Goal: Check status: Check status

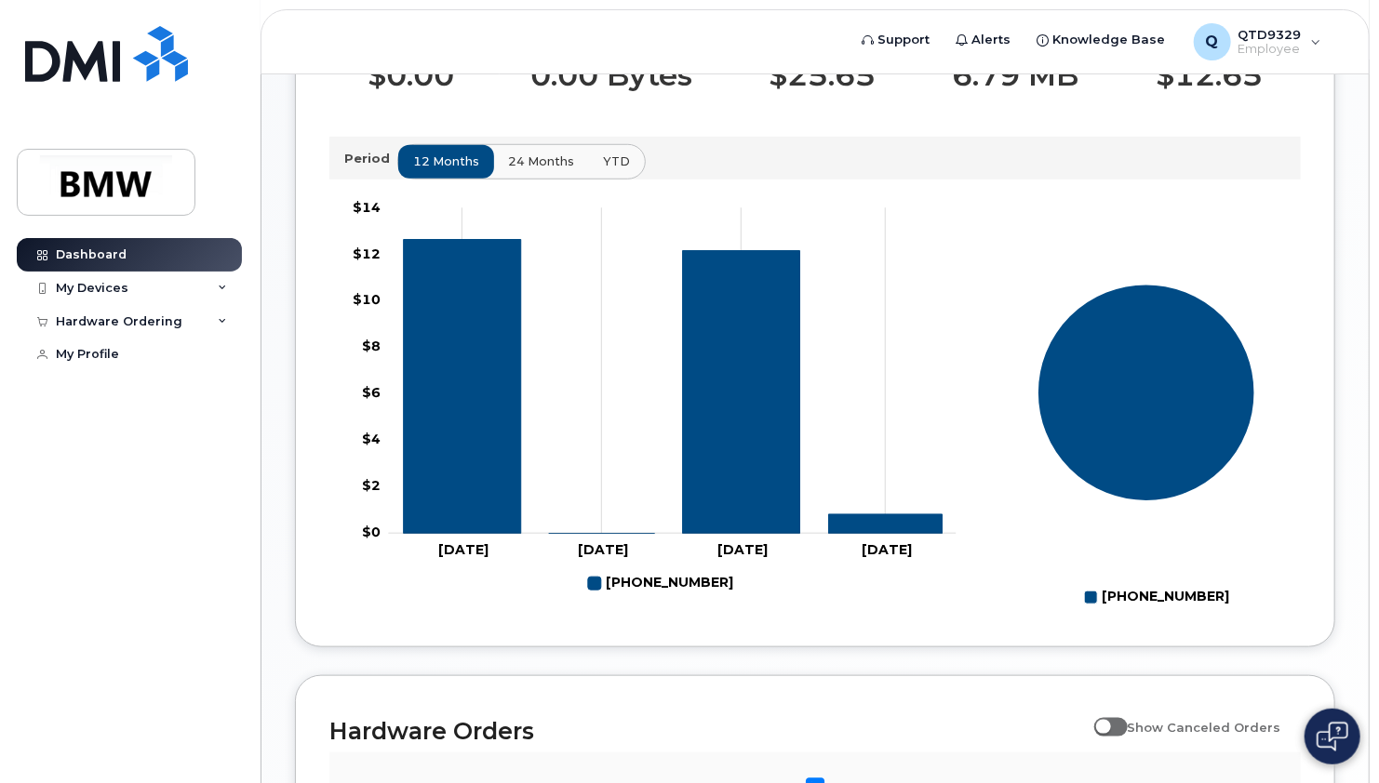
scroll to position [612, 0]
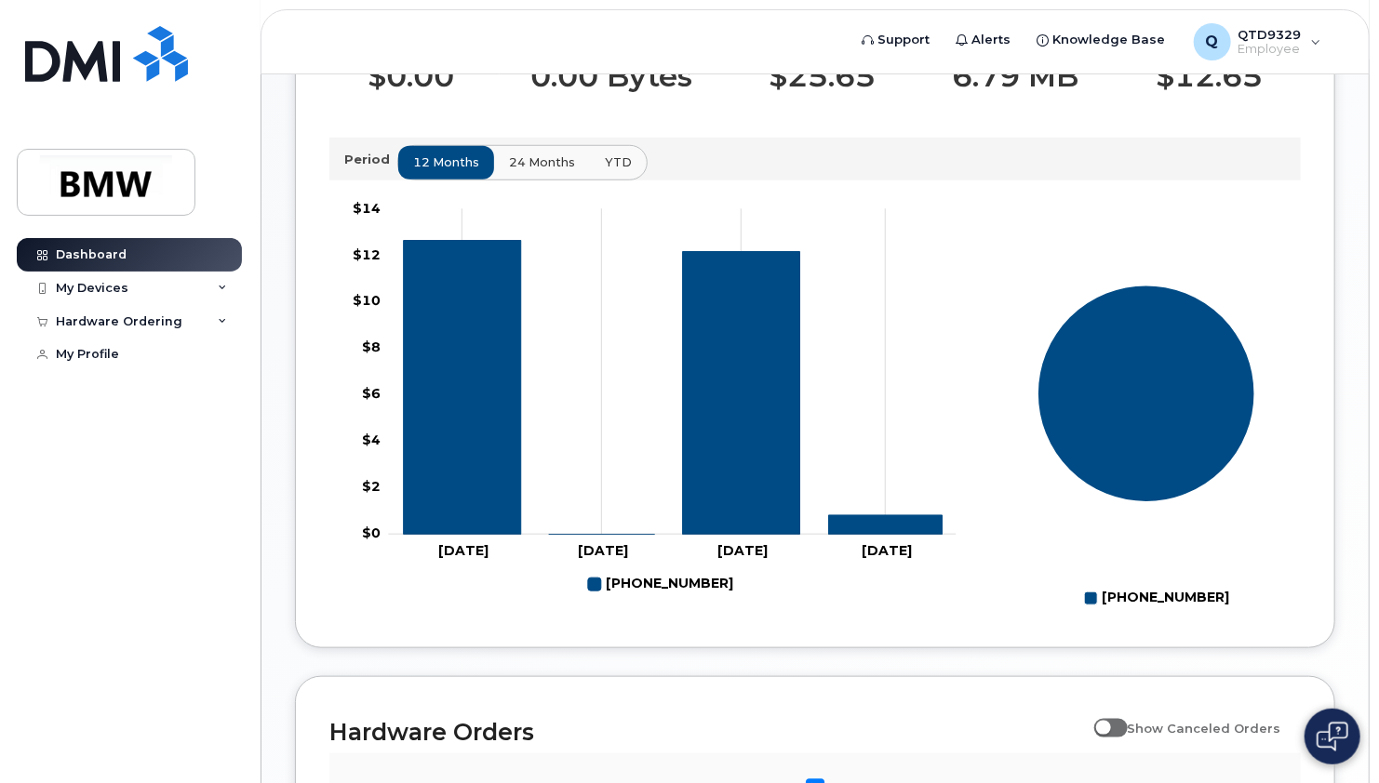
click at [525, 171] on span "24 months" at bounding box center [542, 163] width 66 height 18
click at [625, 180] on button "YTD" at bounding box center [617, 162] width 59 height 33
click at [551, 171] on span "24 months" at bounding box center [542, 163] width 66 height 18
click at [444, 171] on span "12 months" at bounding box center [447, 163] width 66 height 18
click at [529, 171] on span "24 months" at bounding box center [542, 163] width 66 height 18
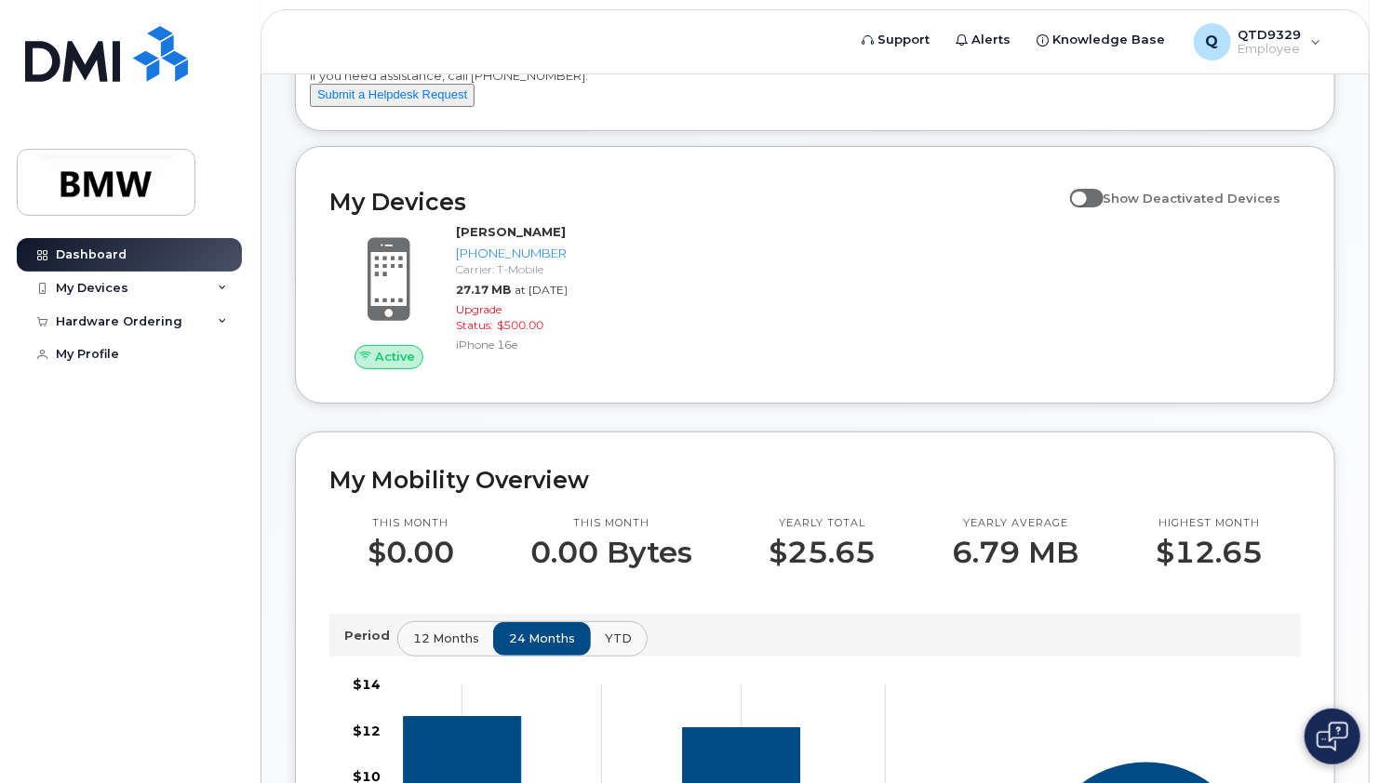
scroll to position [85, 0]
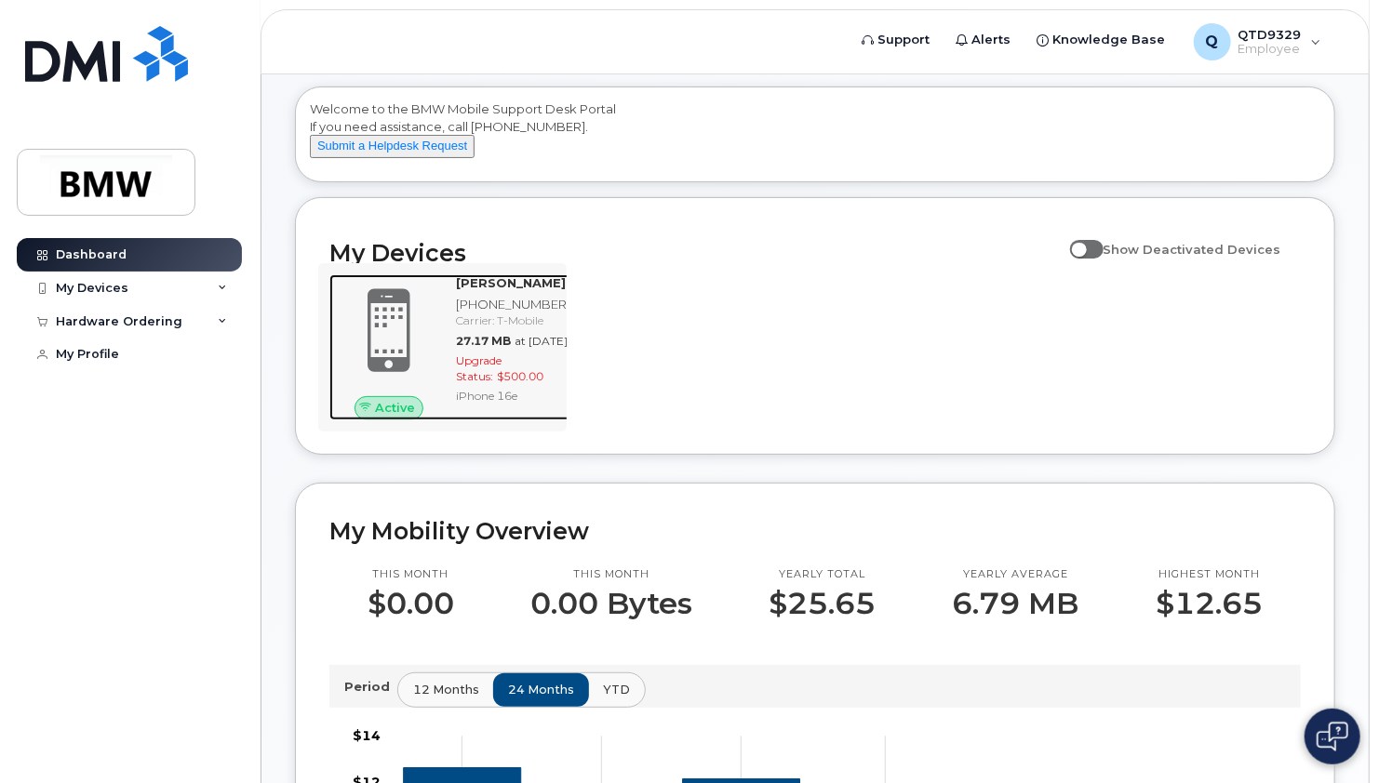
click at [387, 337] on span at bounding box center [388, 331] width 89 height 94
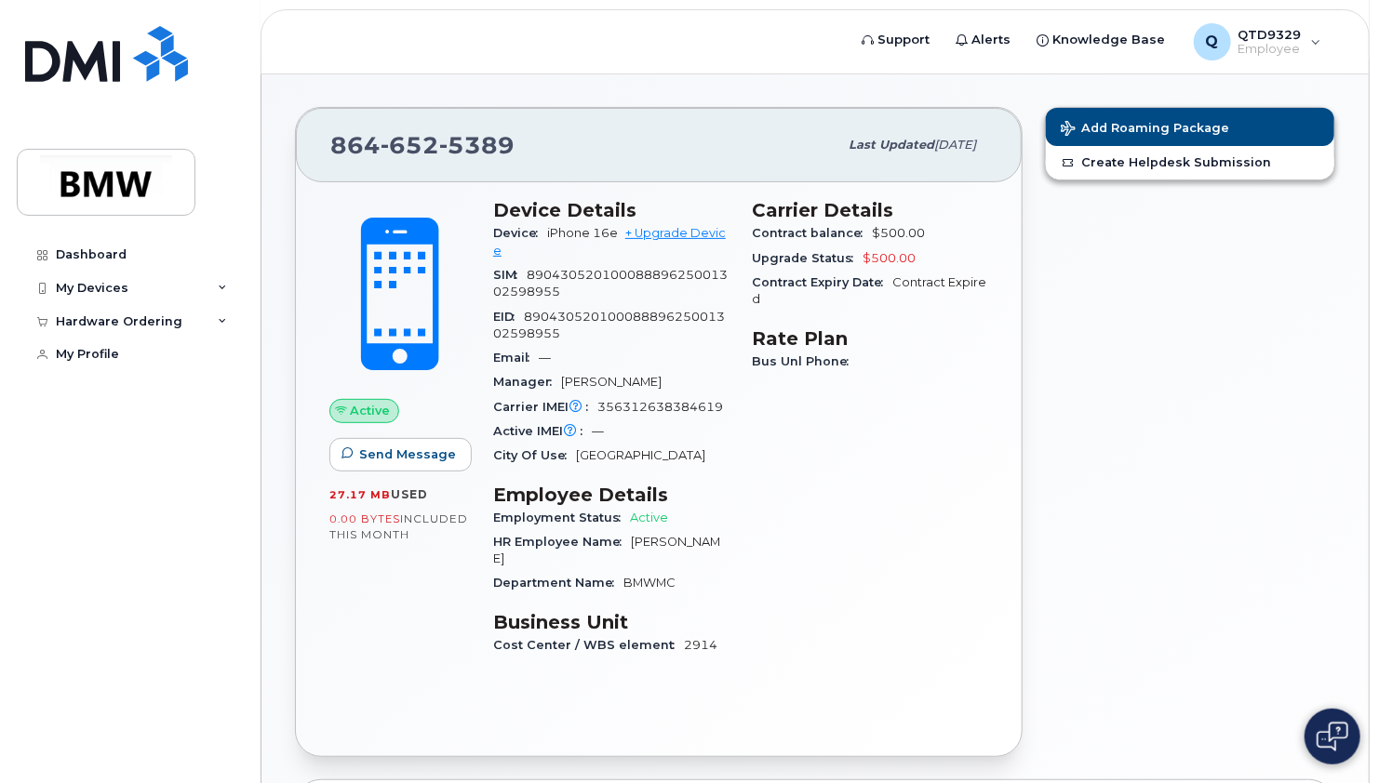
scroll to position [143, 0]
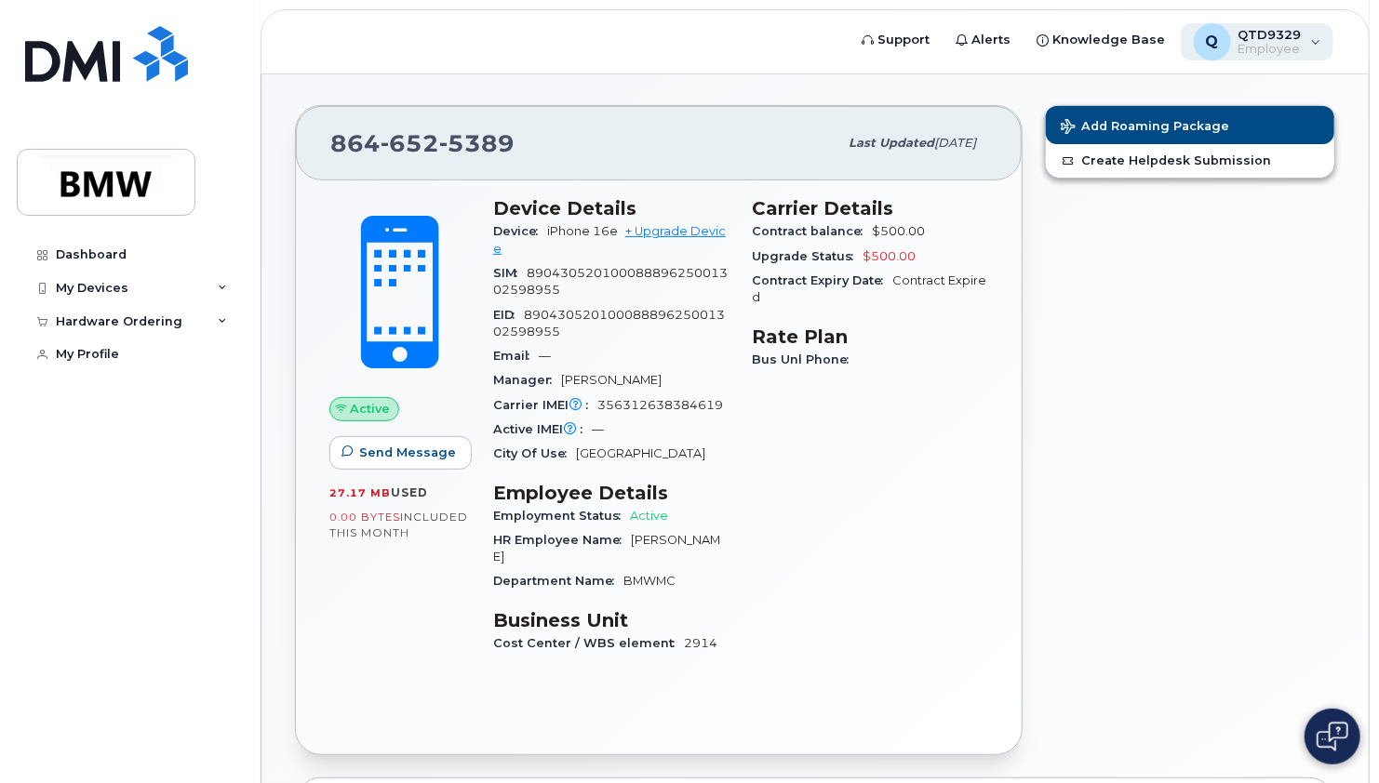
click at [1310, 48] on div "Q QTD9329 Employee" at bounding box center [1258, 41] width 154 height 37
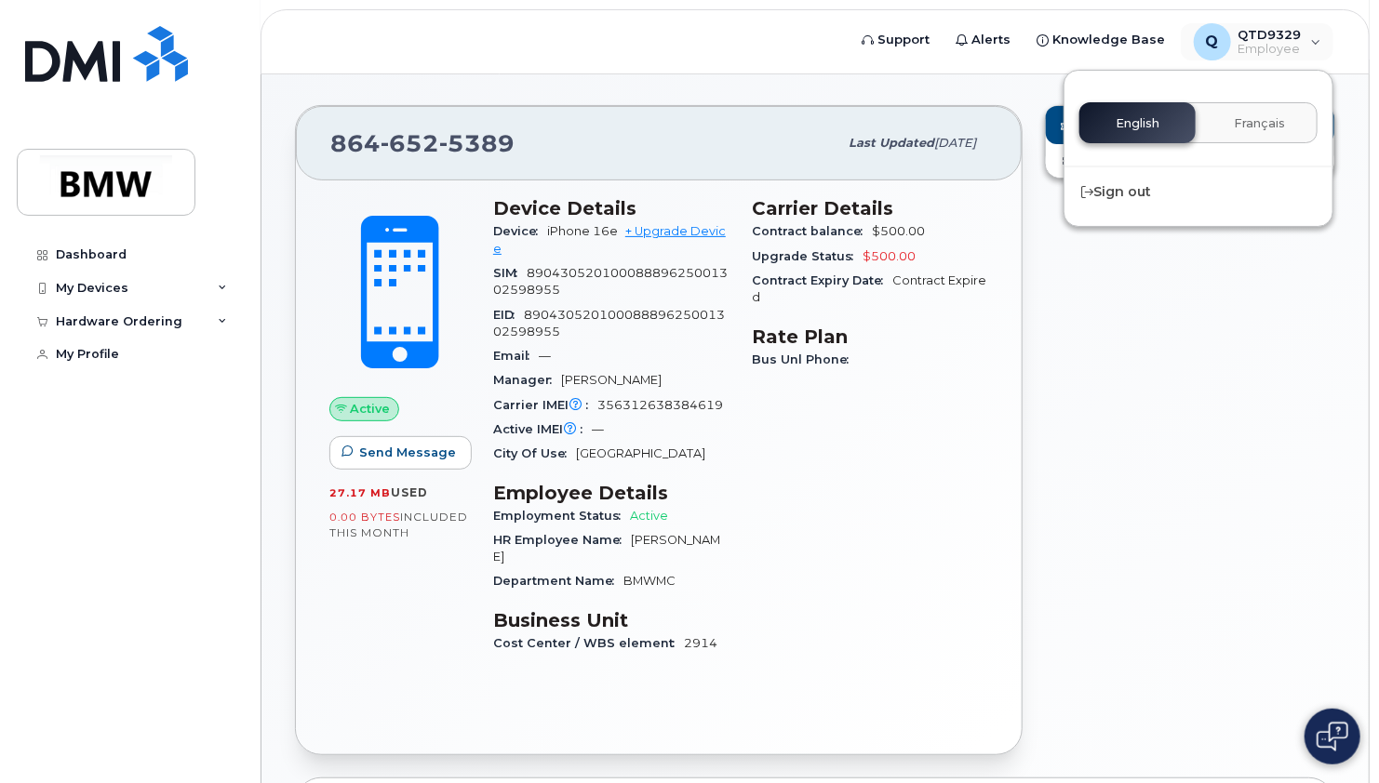
click at [992, 488] on div "Carrier Details Contract balance $500.00 Upgrade Status $500.00 Contract Expiry…" at bounding box center [870, 434] width 259 height 496
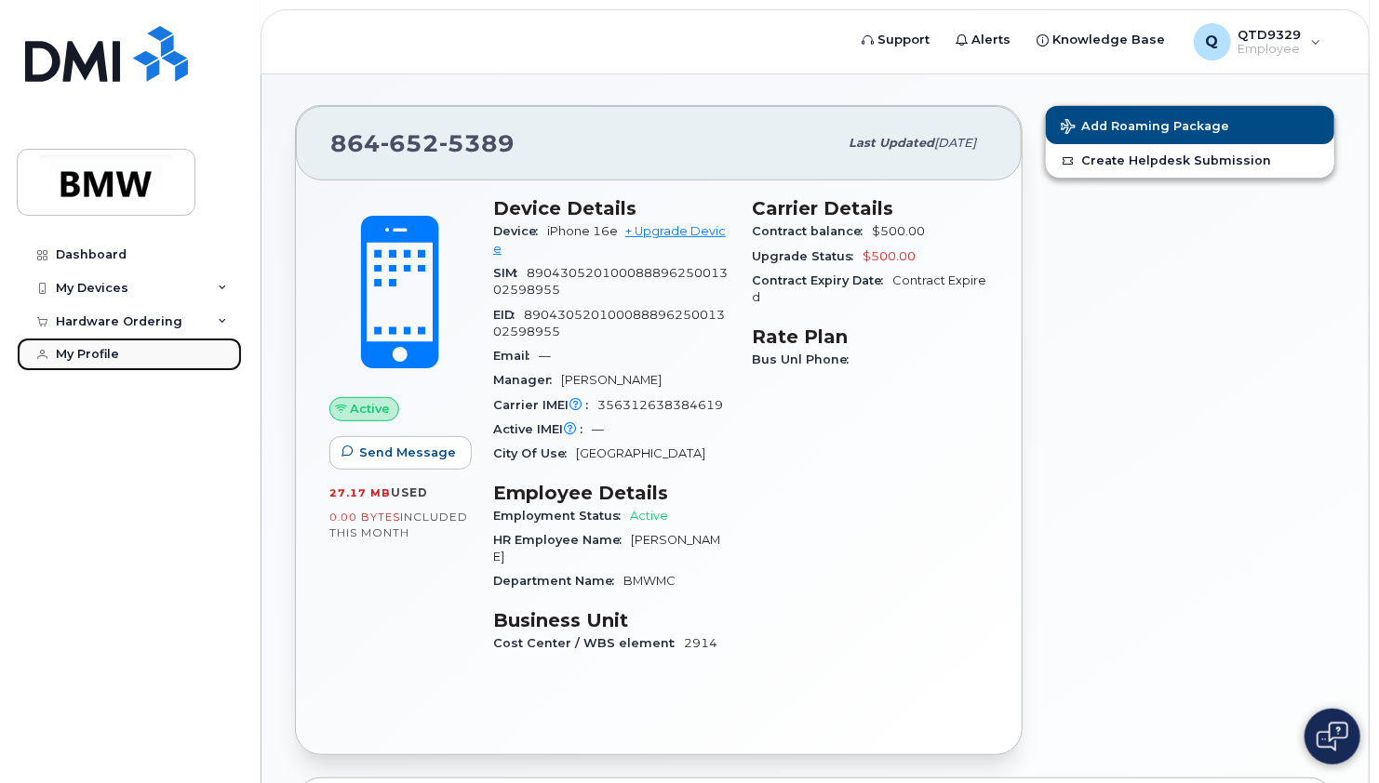
click at [79, 348] on div "My Profile" at bounding box center [87, 354] width 63 height 15
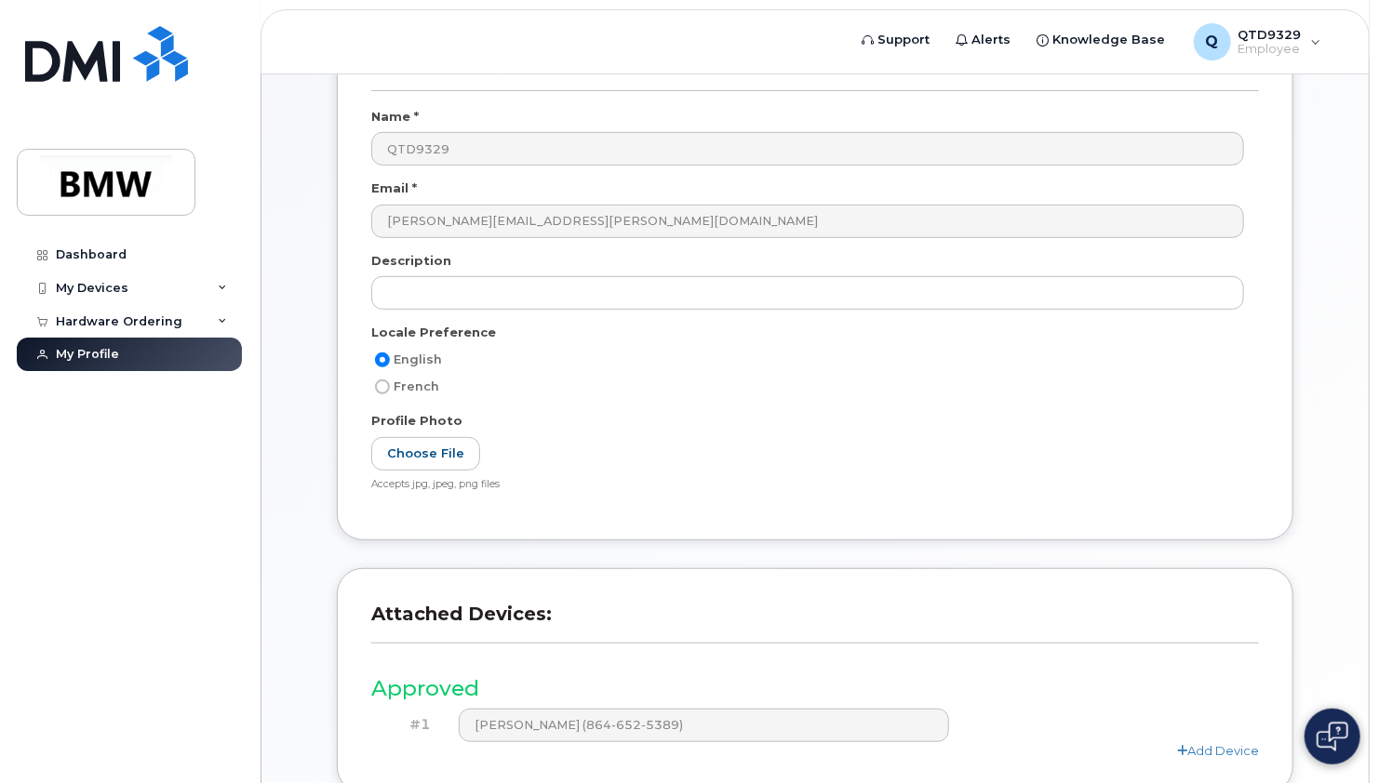
scroll to position [432, 0]
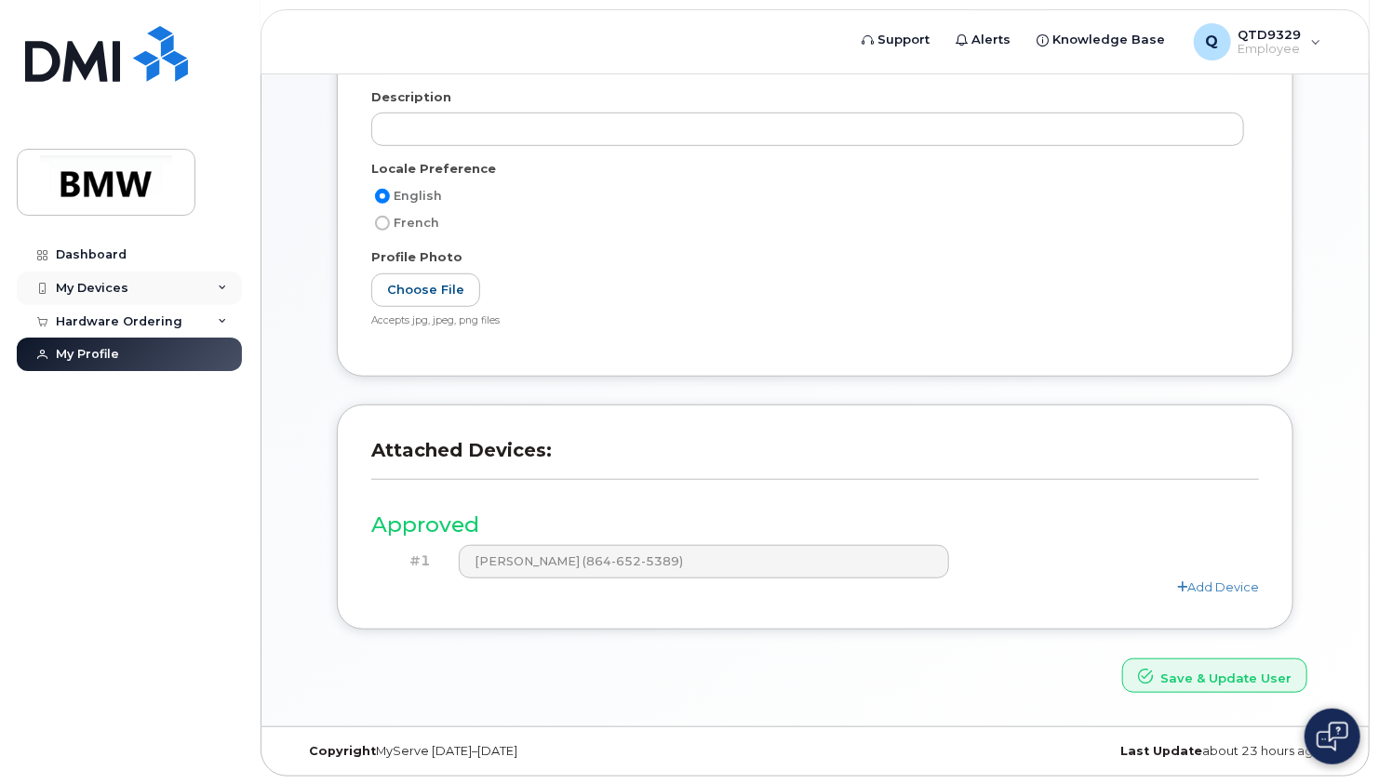
click at [120, 286] on div "My Devices" at bounding box center [92, 288] width 73 height 15
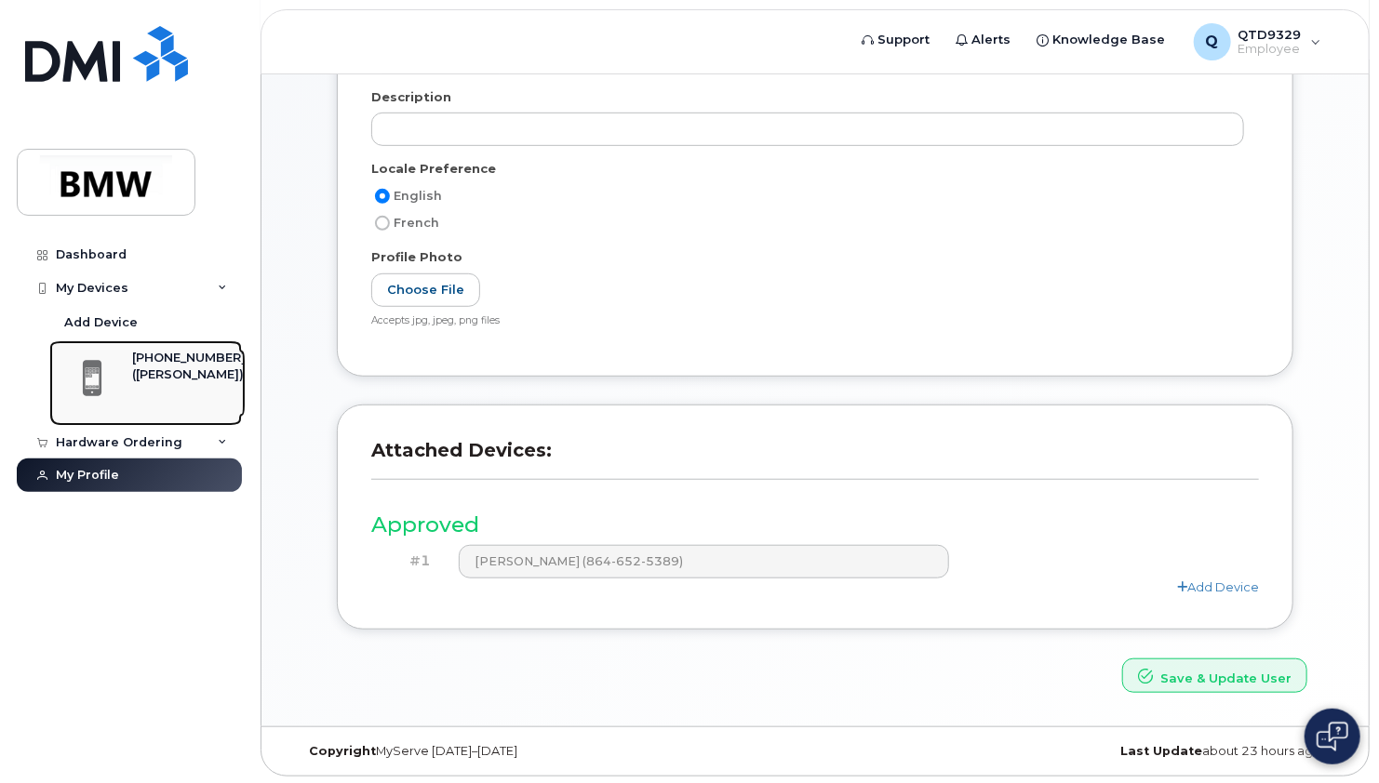
click at [163, 373] on div "([PERSON_NAME])" at bounding box center [189, 375] width 114 height 17
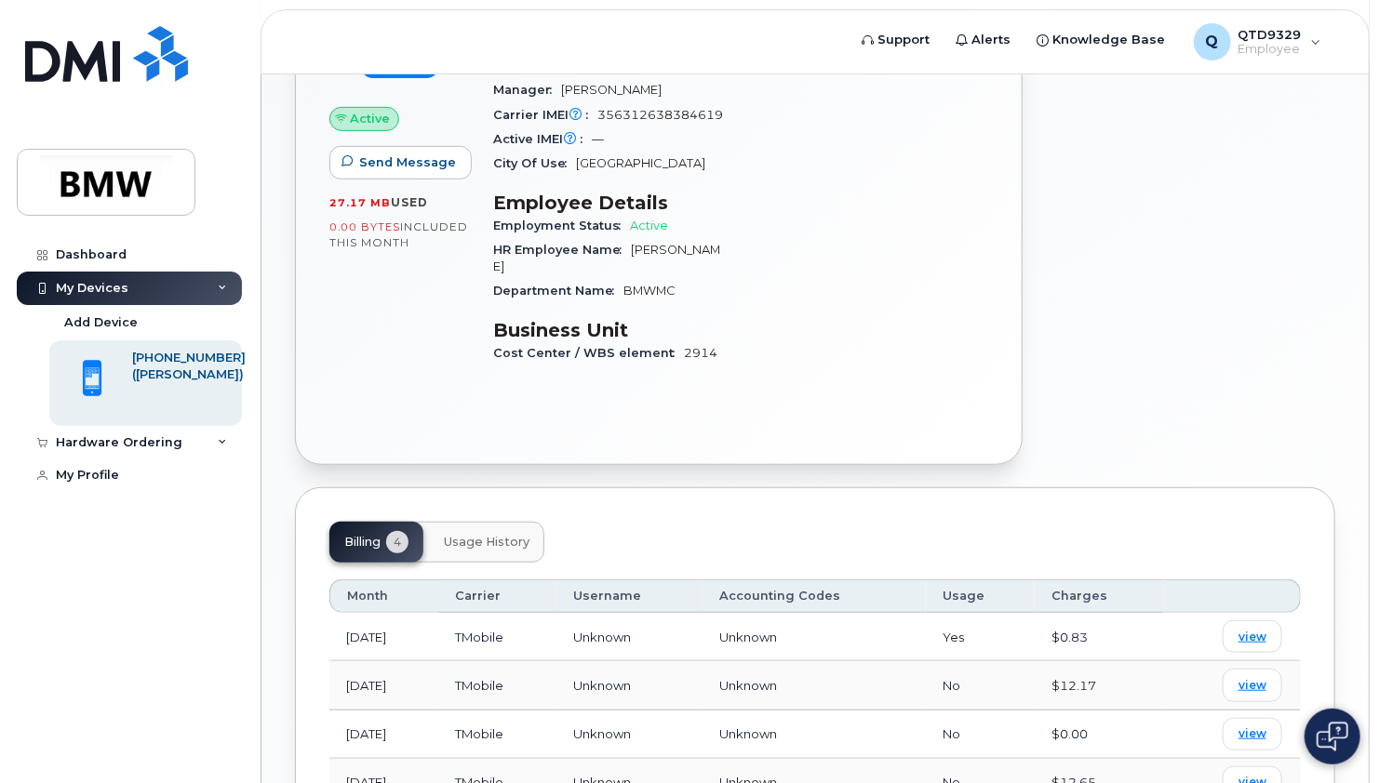
scroll to position [598, 0]
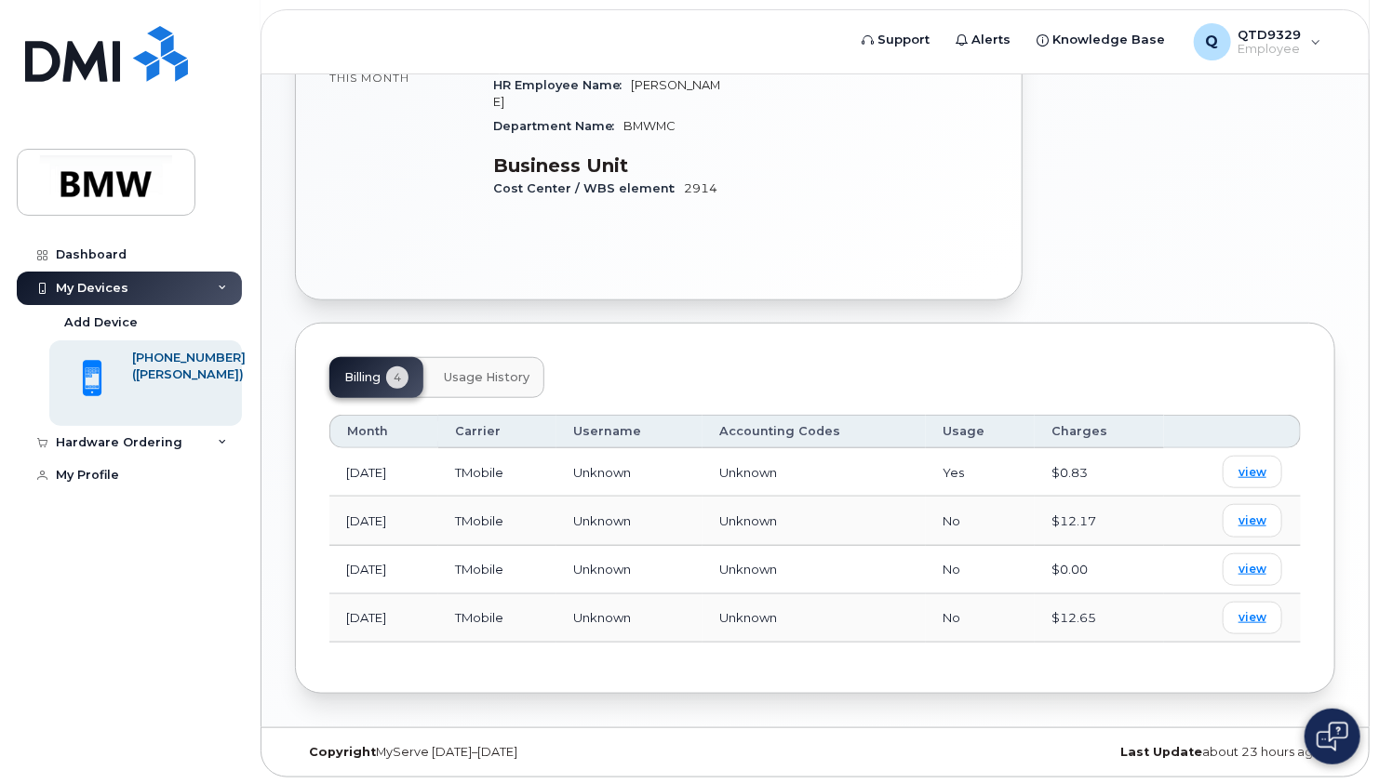
click at [480, 381] on span "Usage History" at bounding box center [487, 377] width 86 height 15
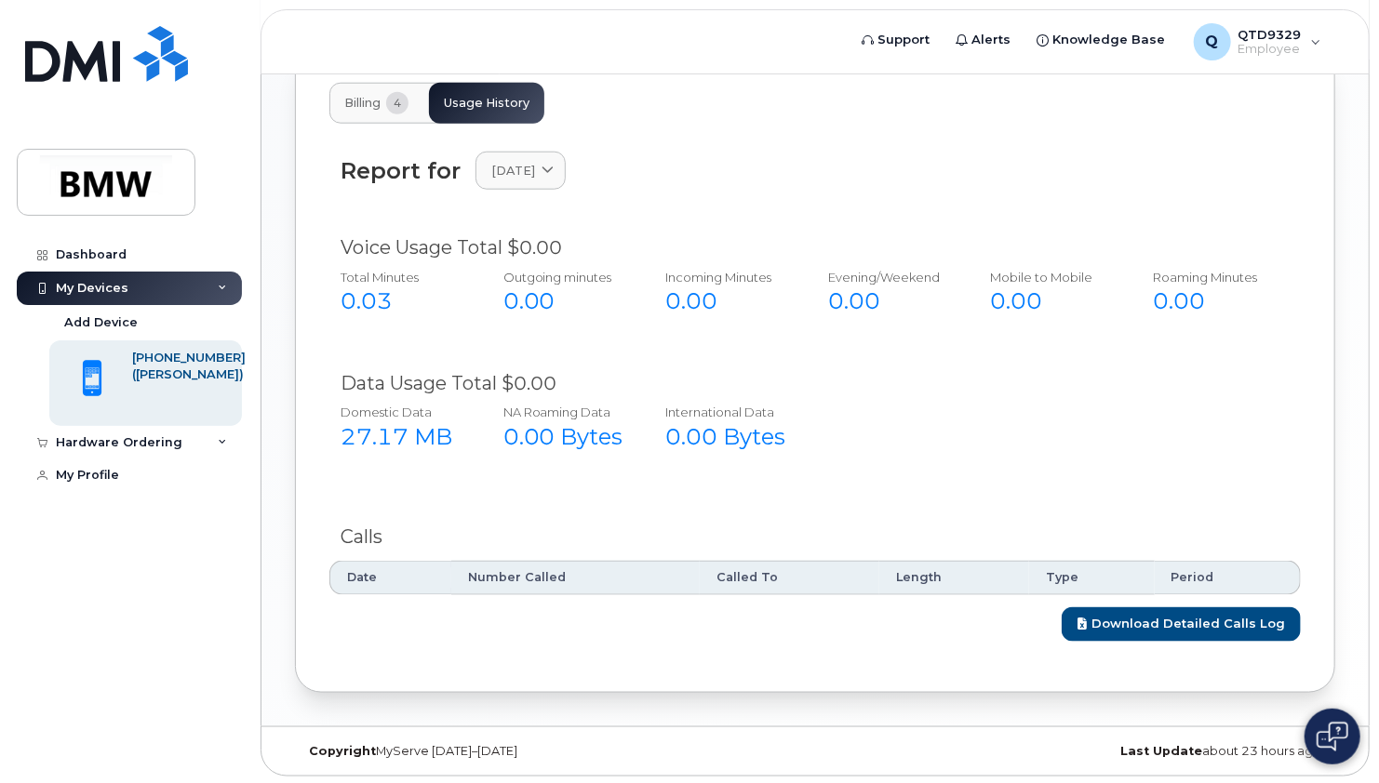
scroll to position [606, 0]
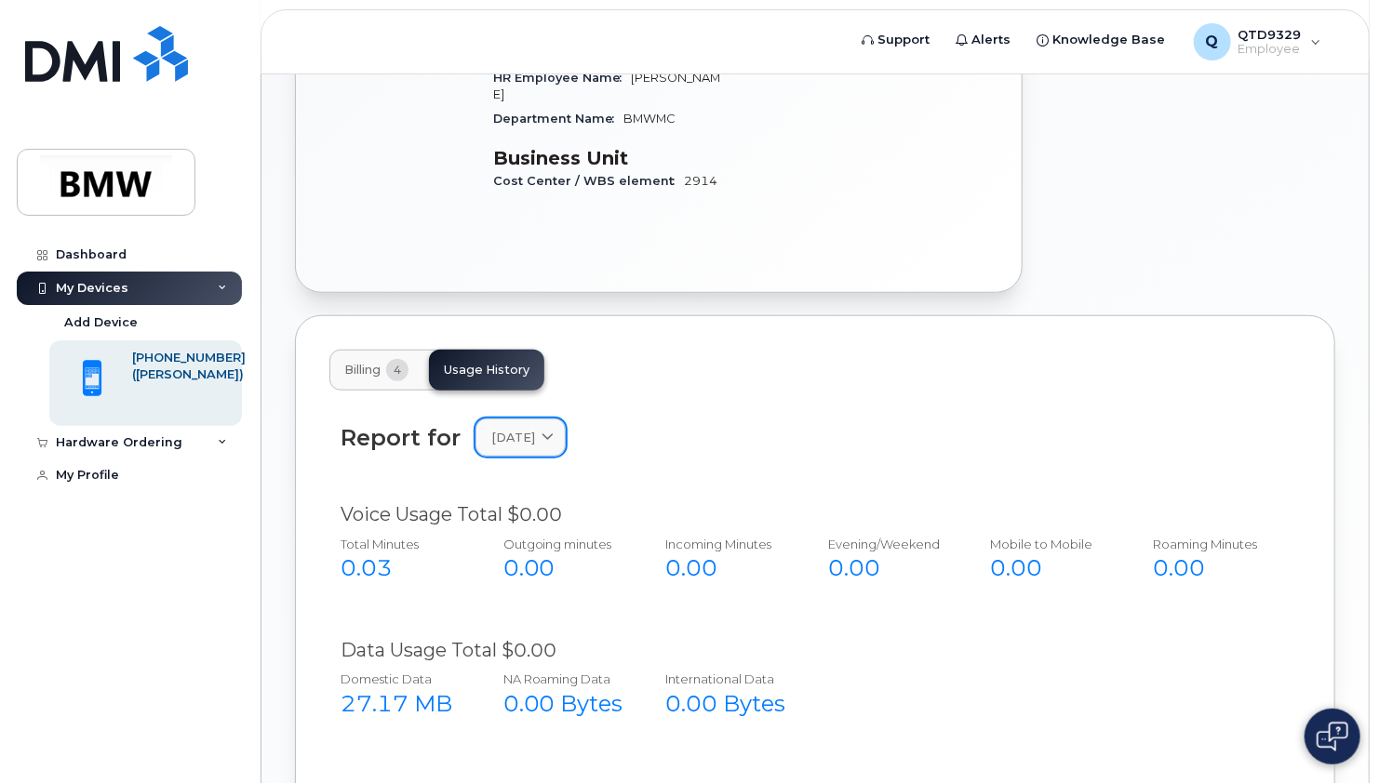
click at [528, 421] on link "April 2025" at bounding box center [520, 438] width 90 height 38
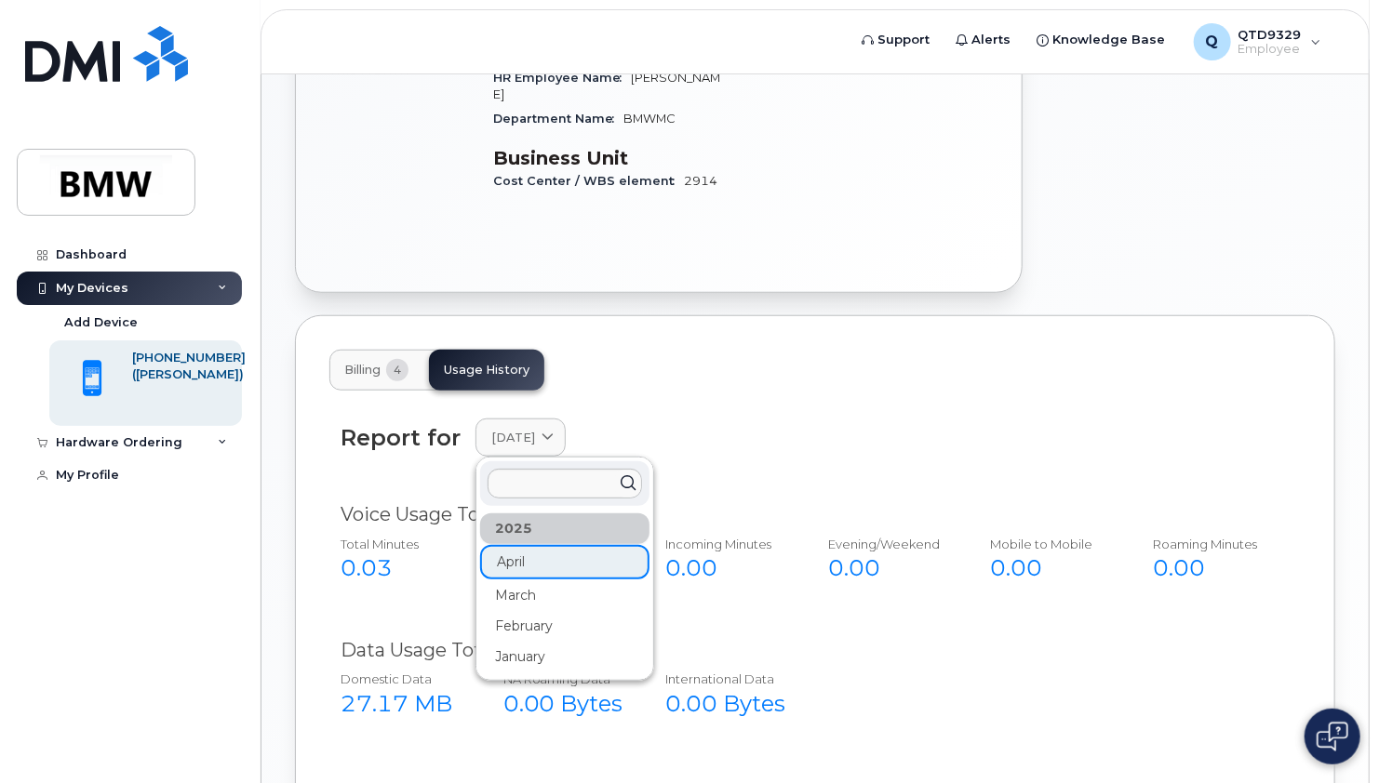
click at [744, 448] on div "Report for April 2025 2025 April March February January" at bounding box center [815, 438] width 949 height 38
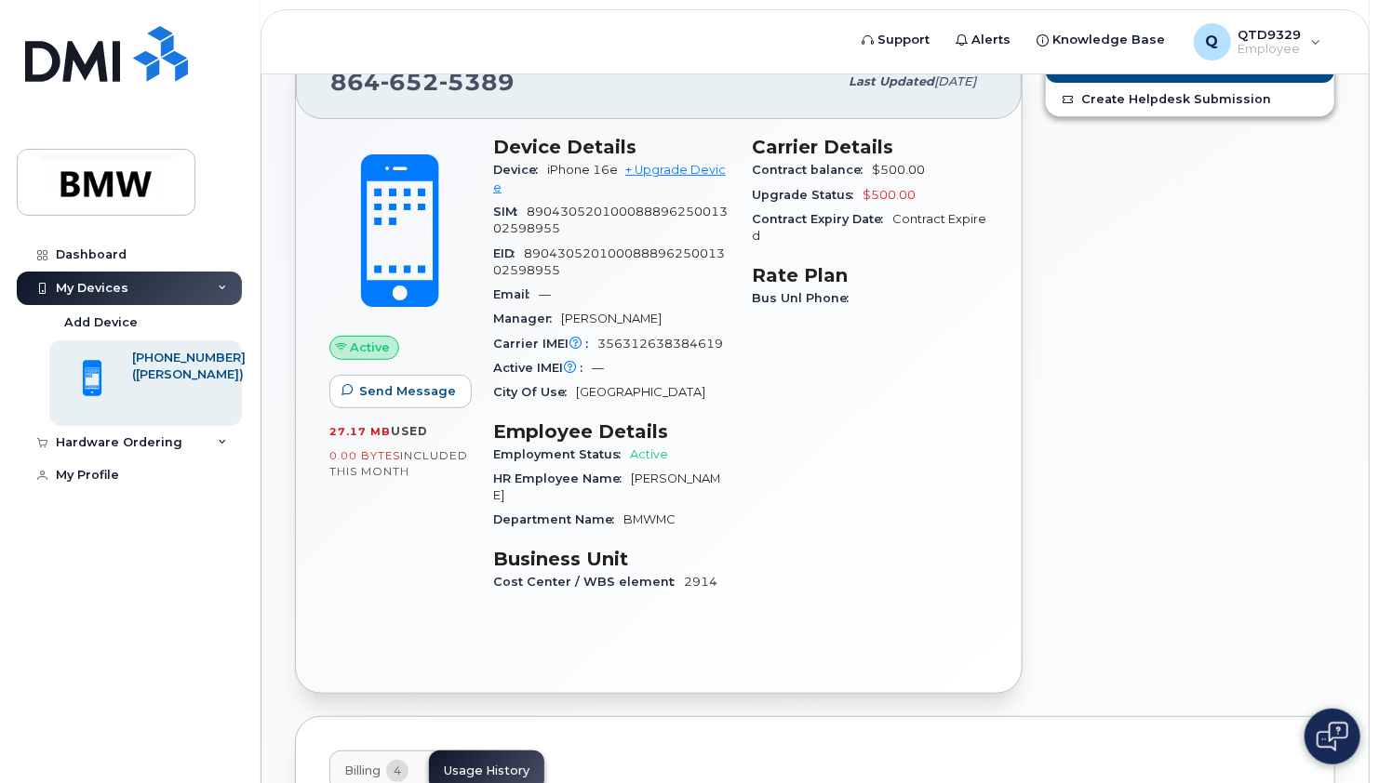
scroll to position [207, 0]
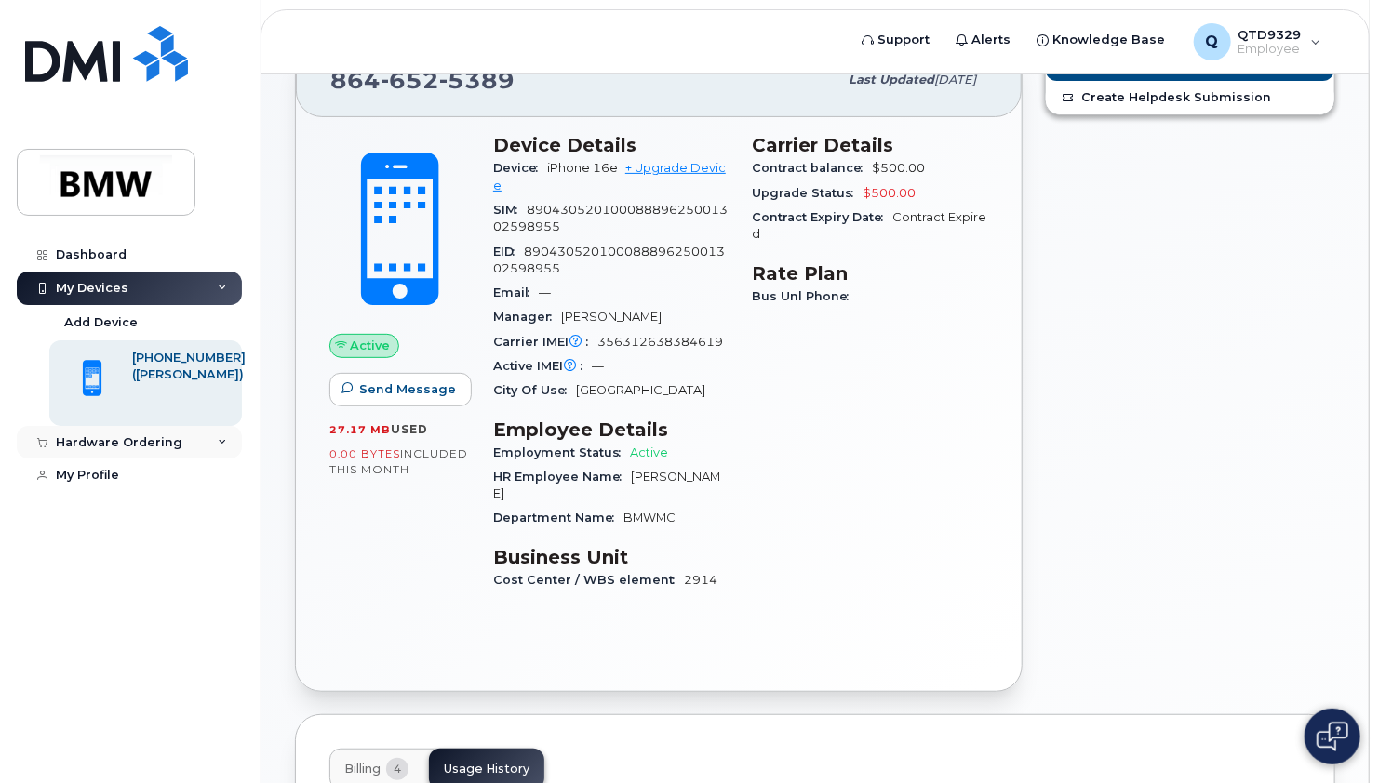
click at [220, 442] on icon at bounding box center [222, 442] width 9 height 9
click at [108, 546] on div "My Profile" at bounding box center [87, 547] width 63 height 15
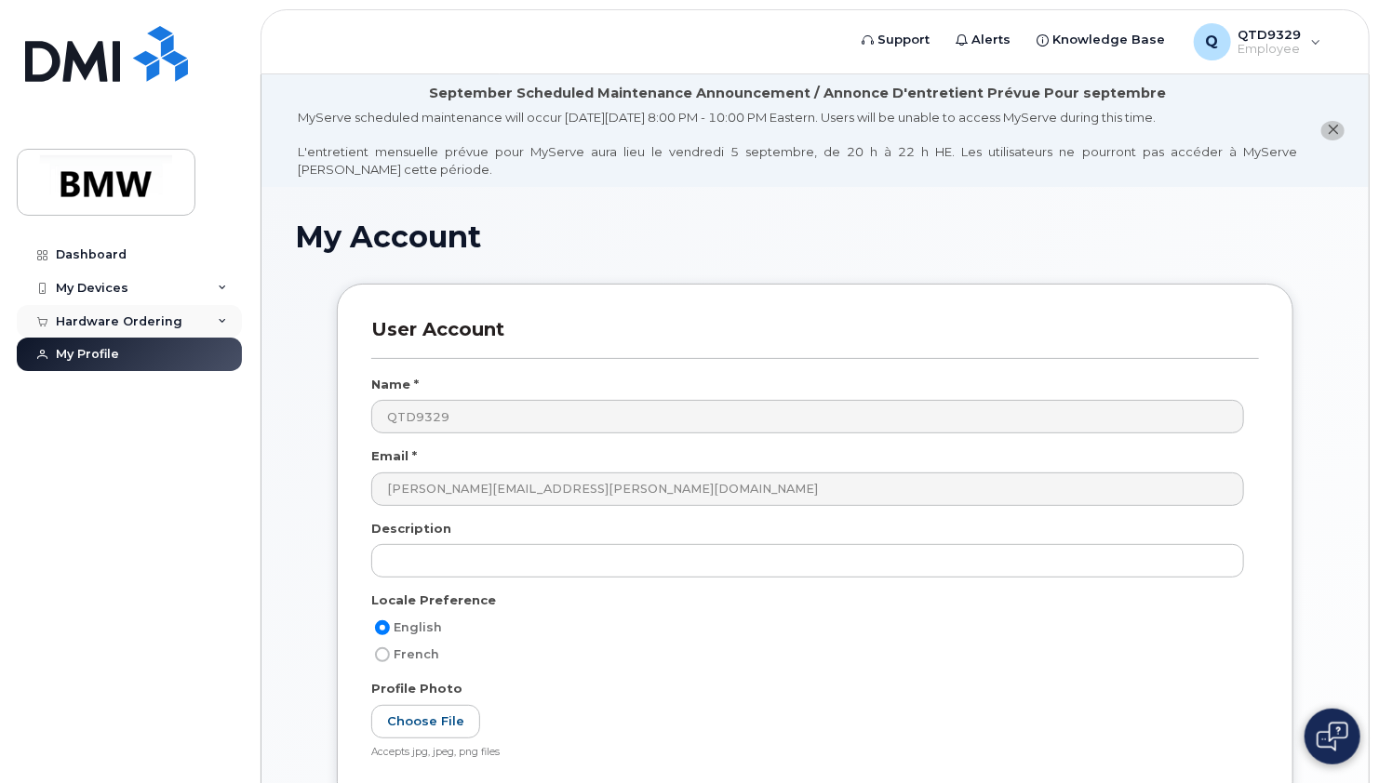
click at [178, 327] on div "Hardware Ordering" at bounding box center [129, 321] width 225 height 33
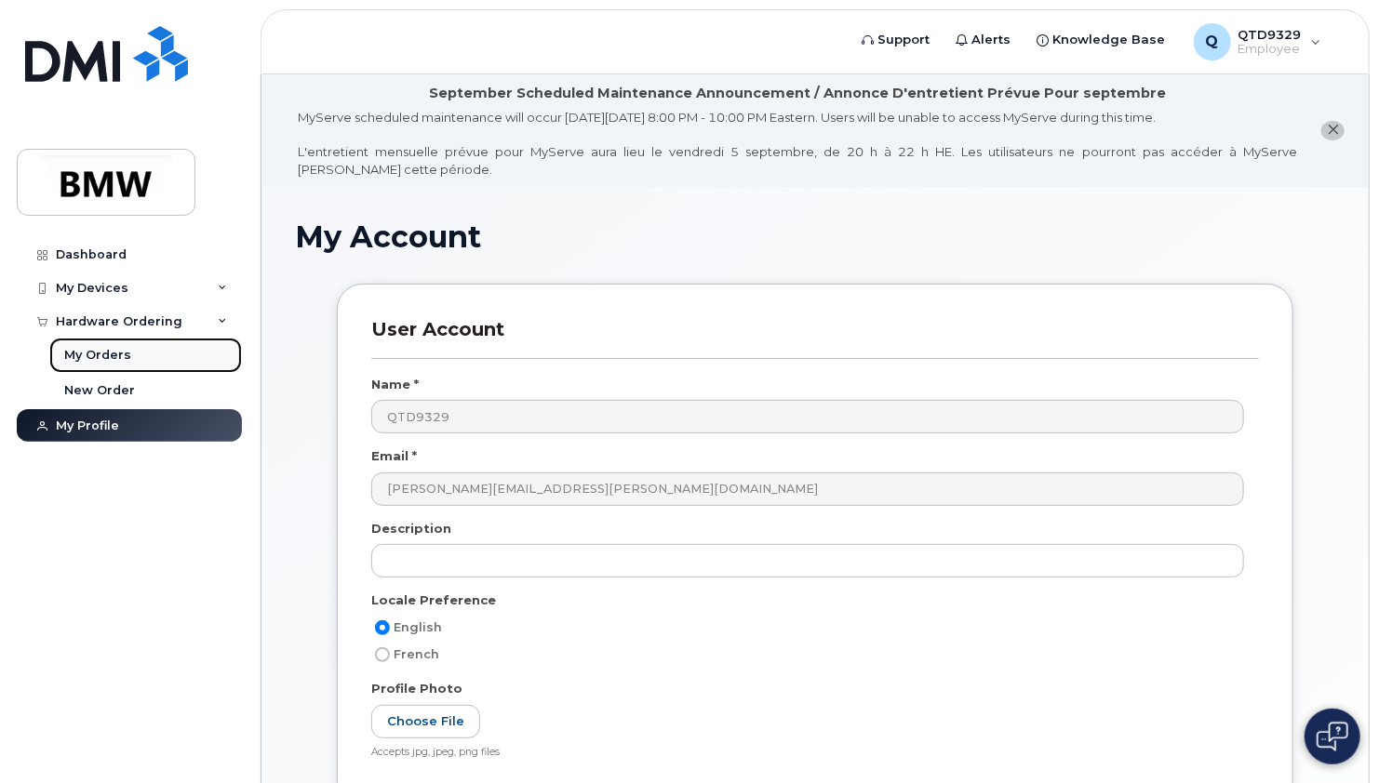
click at [112, 354] on div "My Orders" at bounding box center [97, 355] width 67 height 17
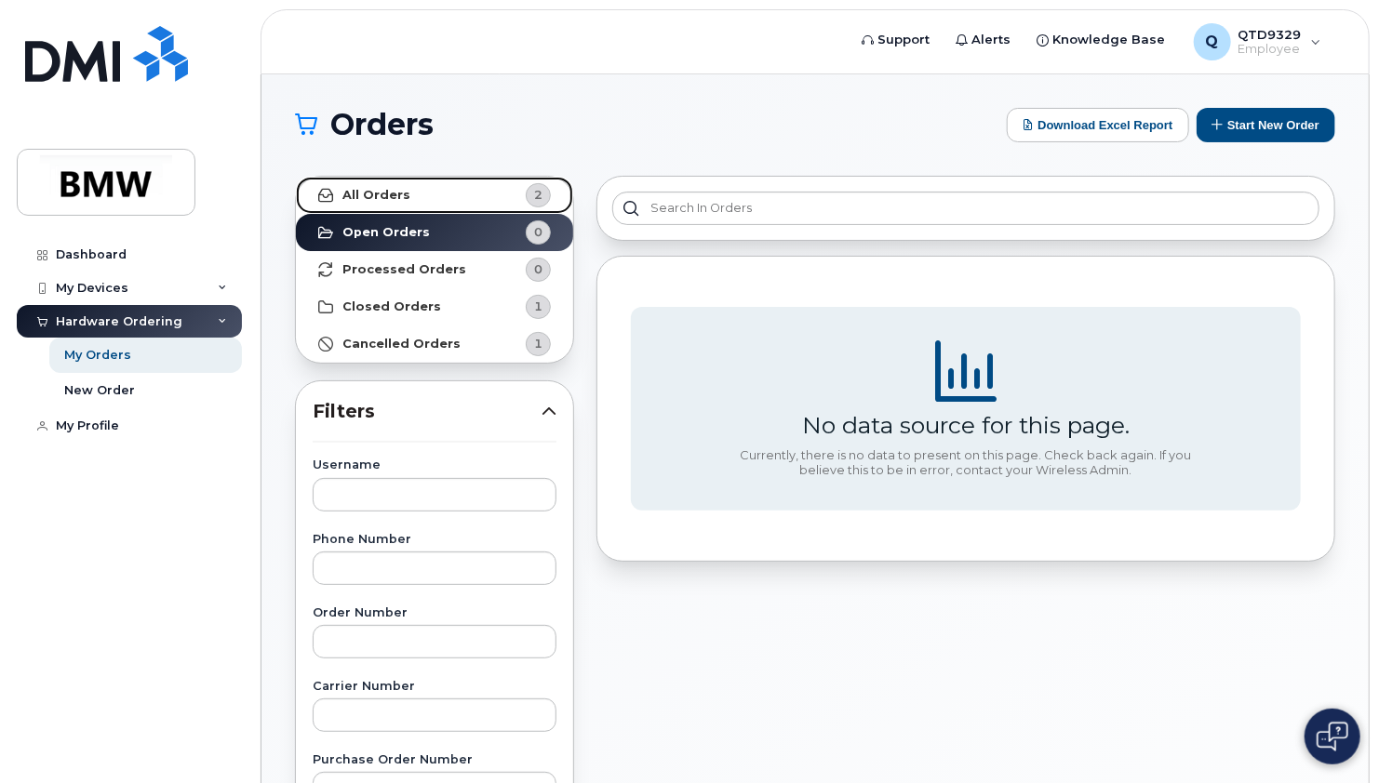
click at [510, 187] on span "2" at bounding box center [523, 195] width 56 height 24
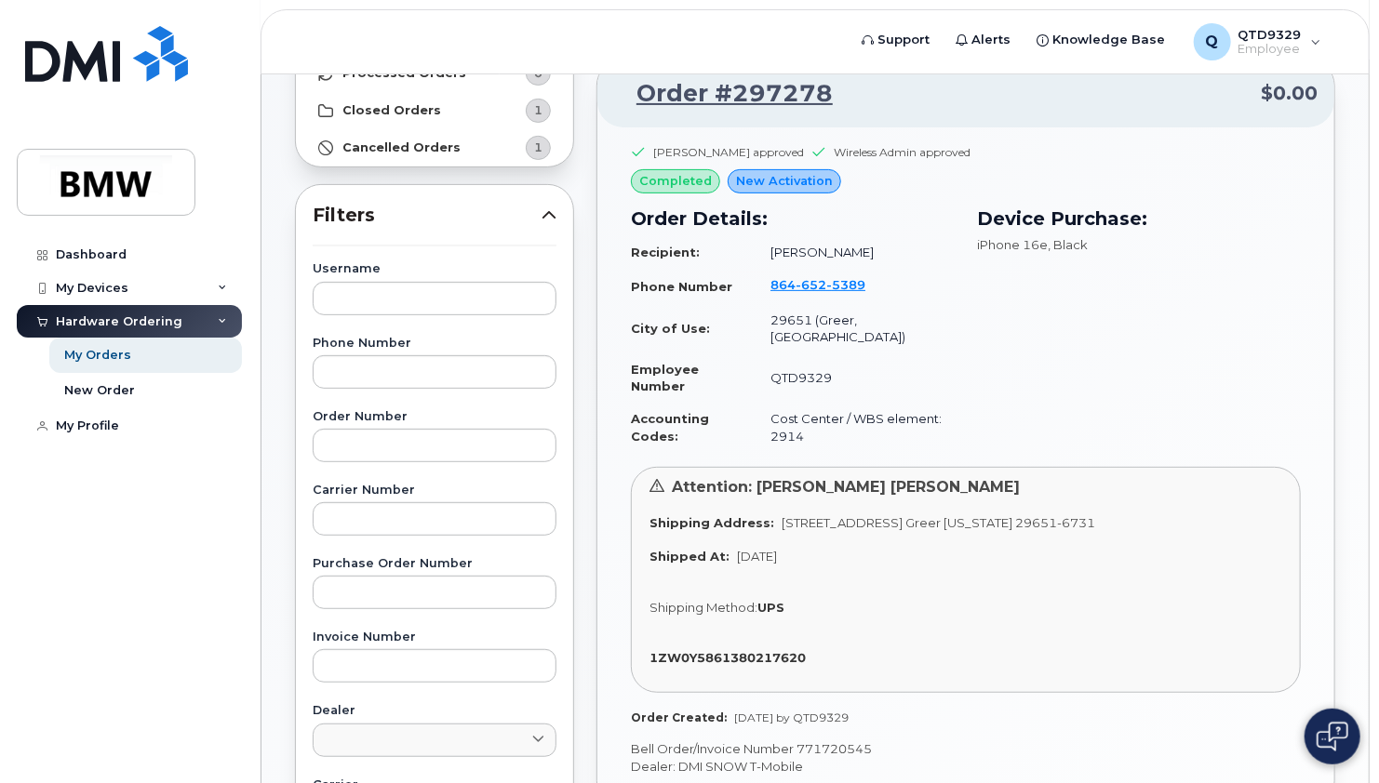
scroll to position [197, 0]
